Goal: Transaction & Acquisition: Purchase product/service

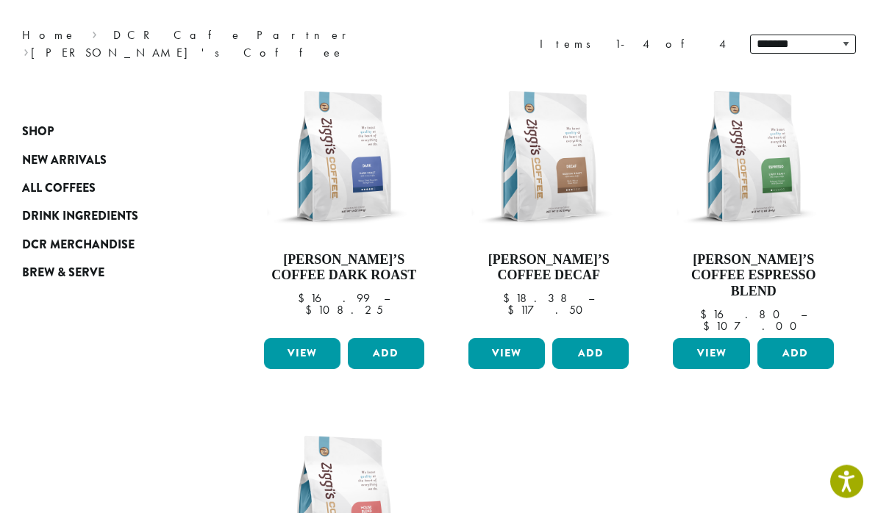
scroll to position [195, 0]
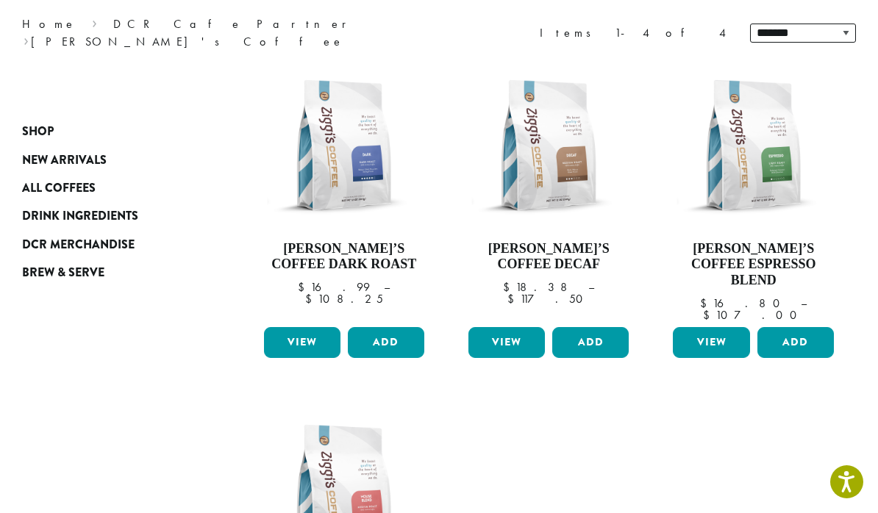
click at [503, 327] on link "View" at bounding box center [506, 342] width 76 height 31
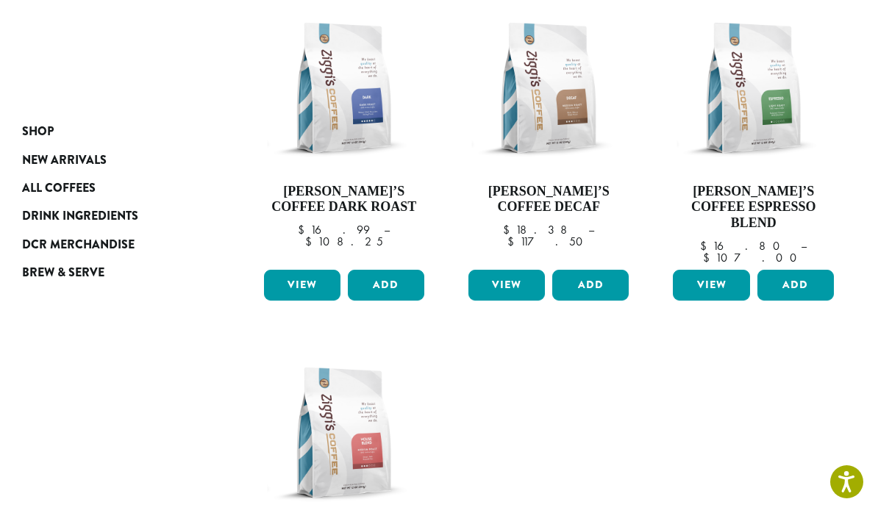
click at [54, 185] on span "All Coffees" at bounding box center [59, 188] width 74 height 18
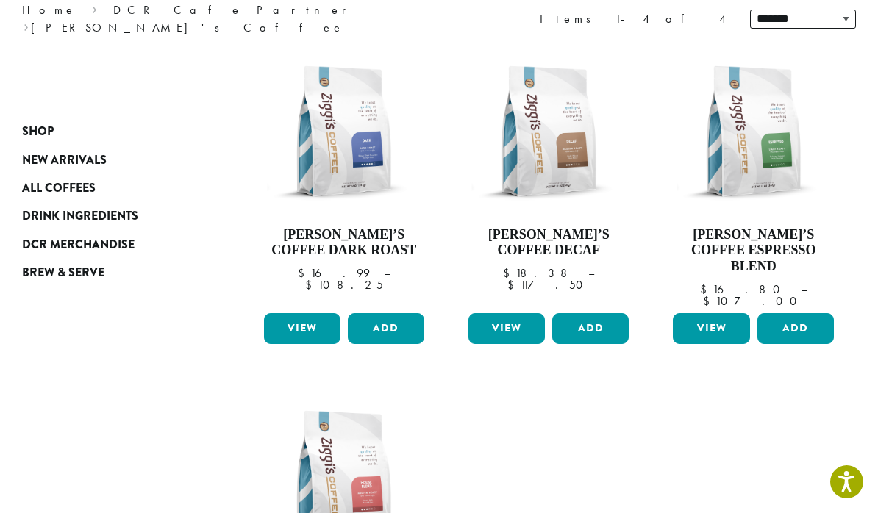
scroll to position [201, 0]
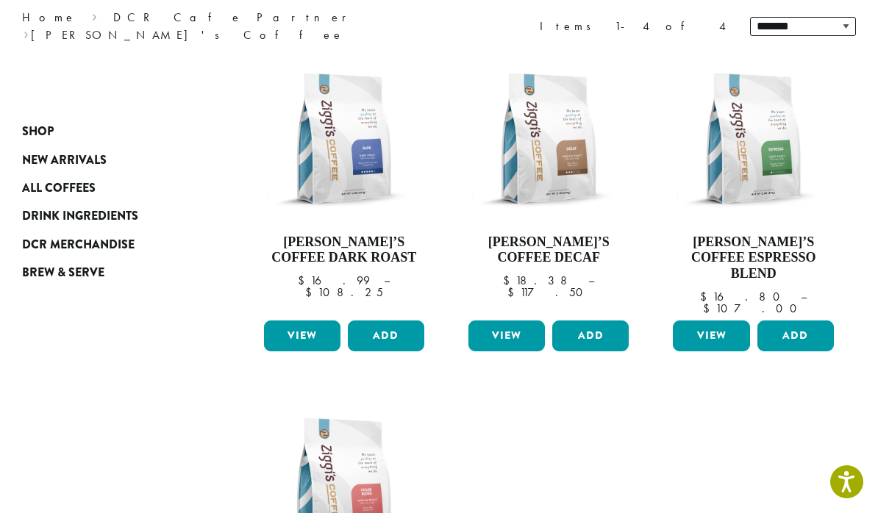
click at [65, 504] on div "**********" at bounding box center [439, 413] width 878 height 733
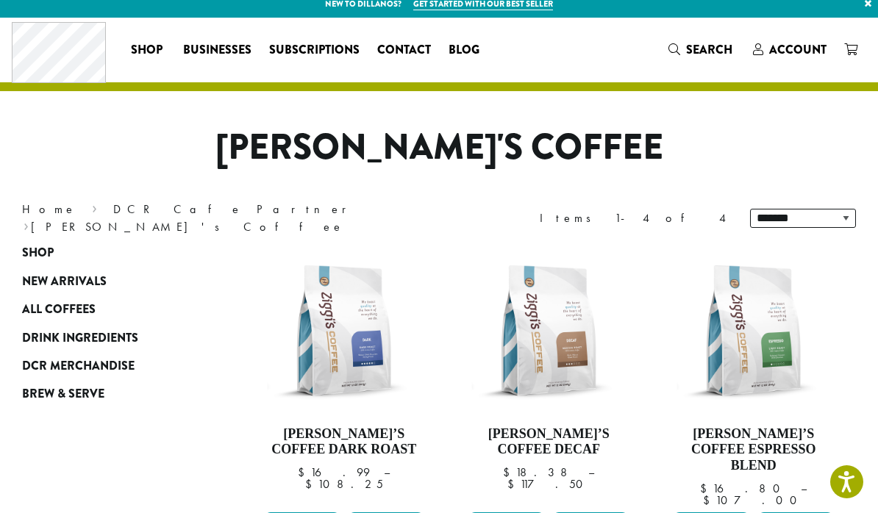
scroll to position [0, 0]
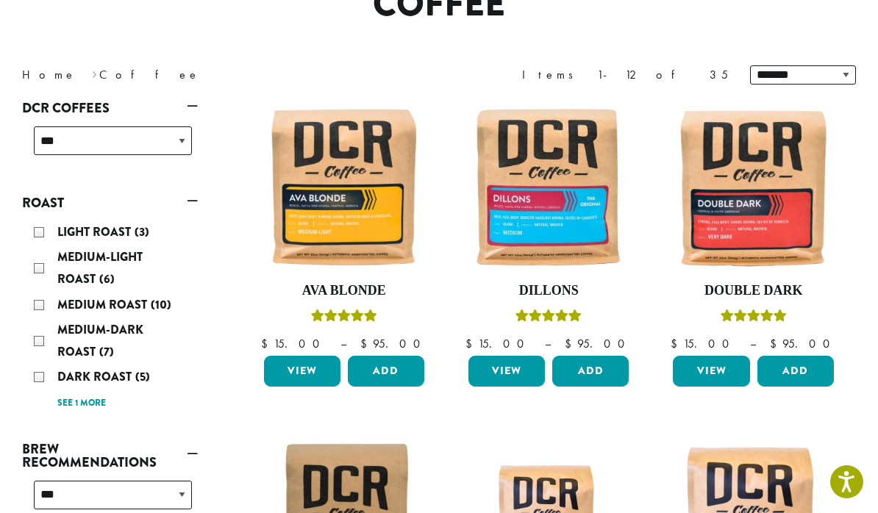
scroll to position [142, 0]
